Goal: Use online tool/utility

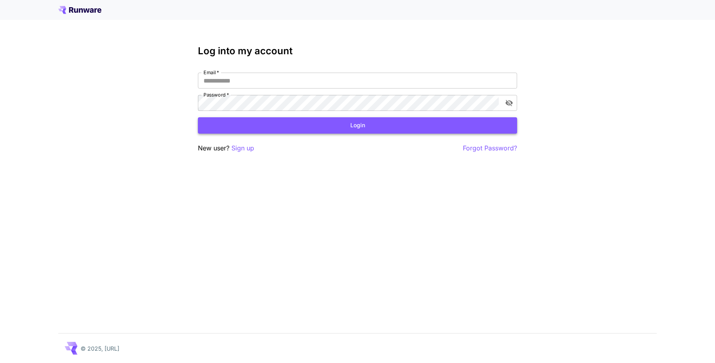
type input "**********"
click at [438, 130] on button "Login" at bounding box center [357, 125] width 319 height 16
